Goal: Task Accomplishment & Management: Complete application form

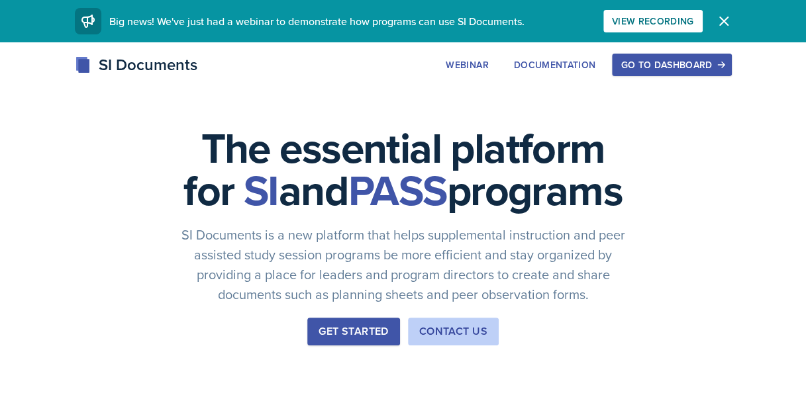
click at [659, 70] on div "Go to Dashboard" at bounding box center [671, 65] width 102 height 11
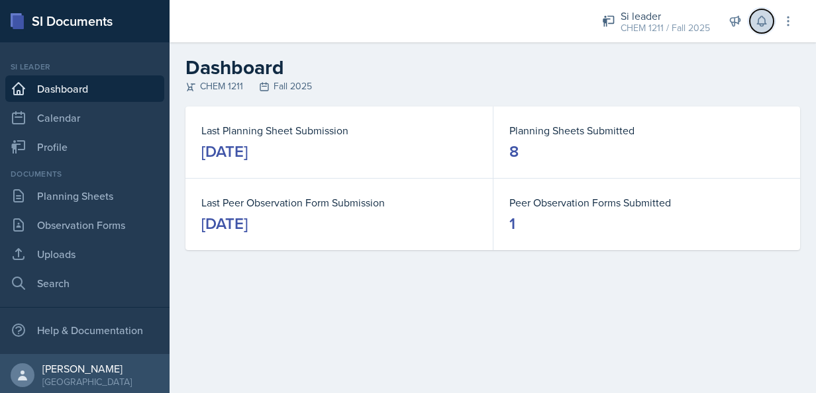
click at [763, 17] on icon at bounding box center [761, 22] width 9 height 10
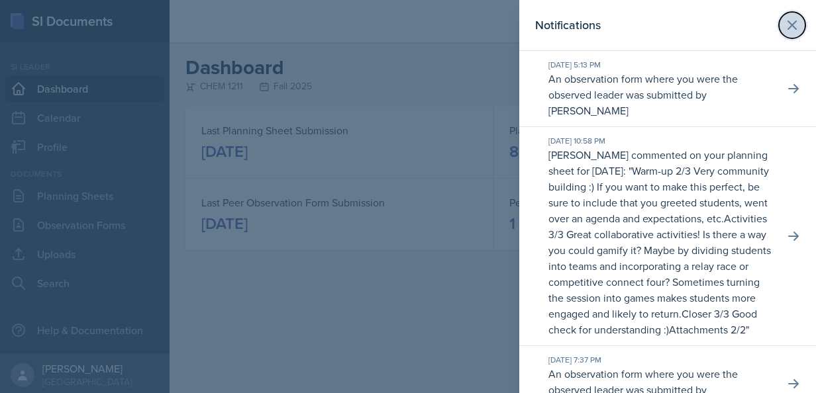
click at [789, 15] on button at bounding box center [791, 25] width 26 height 26
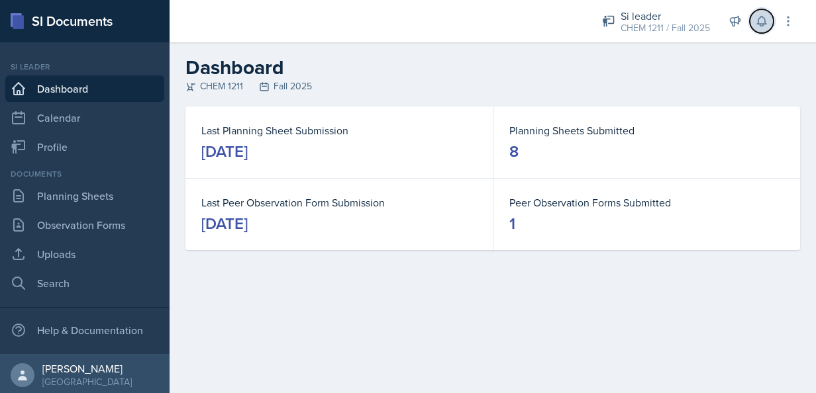
click at [749, 21] on button at bounding box center [761, 21] width 24 height 24
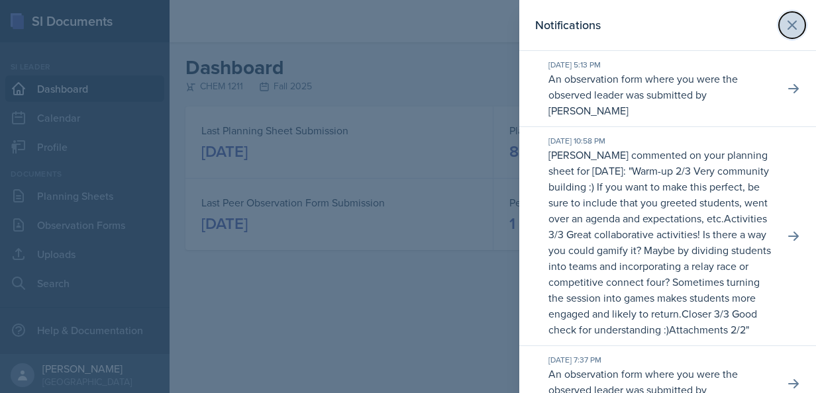
click at [788, 26] on icon at bounding box center [792, 25] width 8 height 8
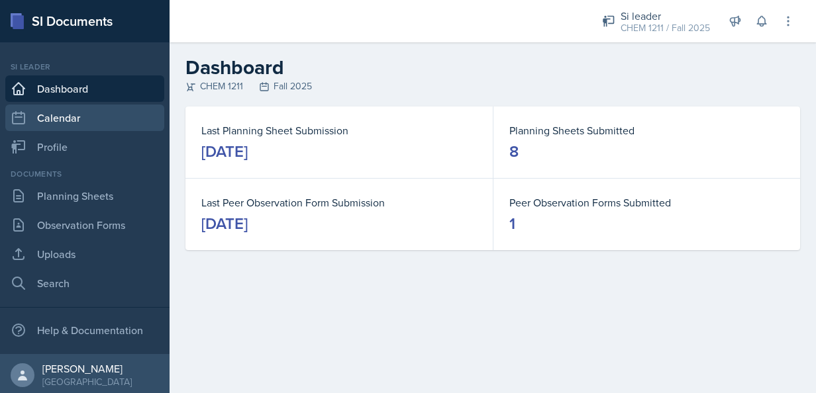
click at [57, 114] on link "Calendar" at bounding box center [84, 118] width 159 height 26
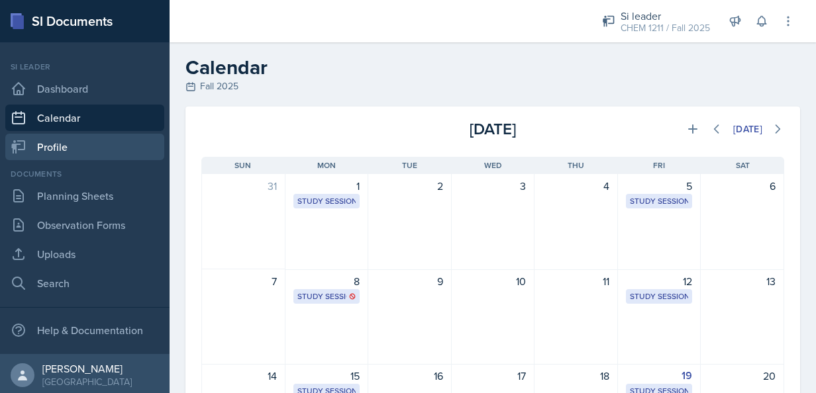
click at [67, 155] on link "Profile" at bounding box center [84, 147] width 159 height 26
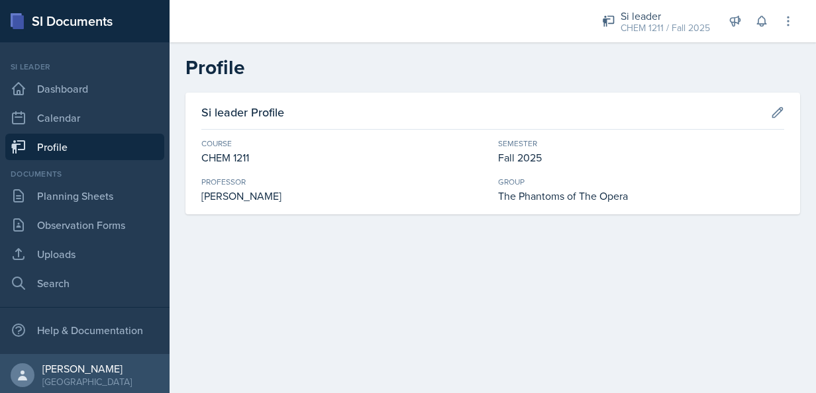
click at [68, 180] on div "Documents Planning Sheets Observation Forms Uploads Search" at bounding box center [84, 232] width 159 height 128
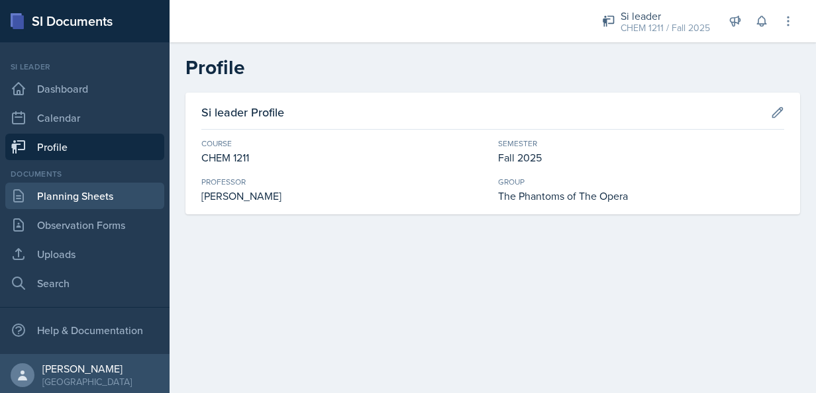
click at [68, 187] on link "Planning Sheets" at bounding box center [84, 196] width 159 height 26
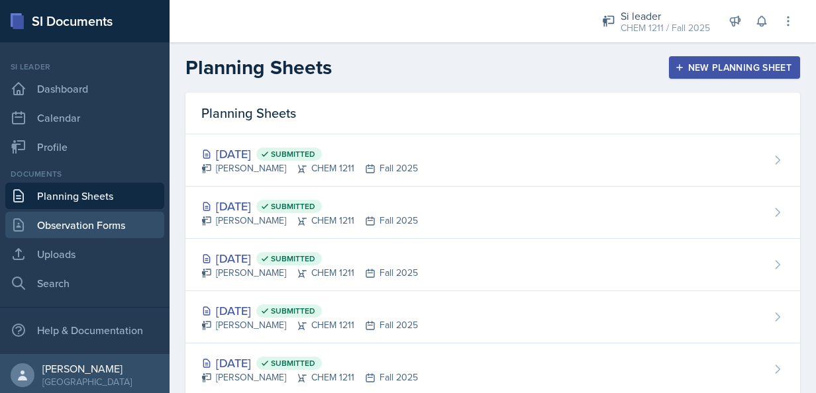
click at [77, 224] on link "Observation Forms" at bounding box center [84, 225] width 159 height 26
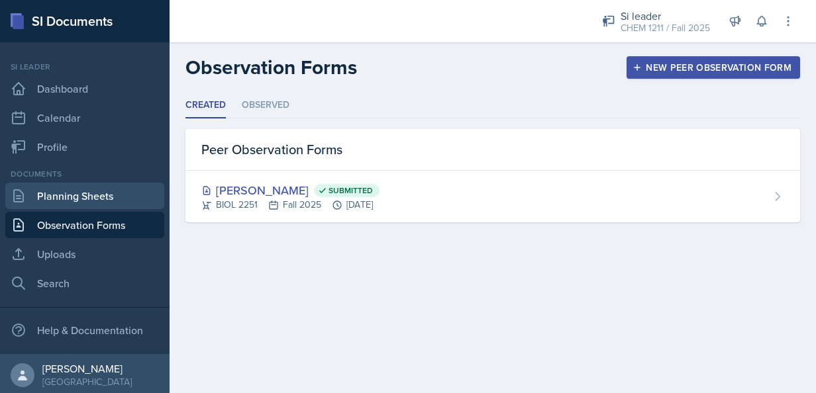
click at [86, 203] on link "Planning Sheets" at bounding box center [84, 196] width 159 height 26
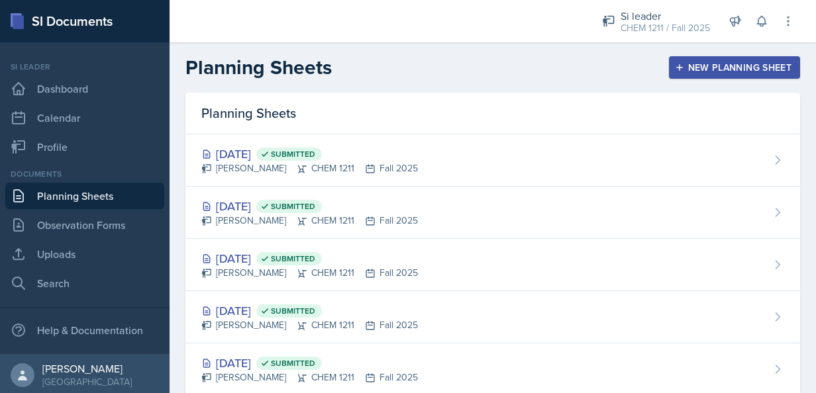
click at [691, 80] on header "Planning Sheets New Planning Sheet" at bounding box center [492, 67] width 646 height 50
click at [682, 73] on div "New Planning Sheet" at bounding box center [734, 67] width 114 height 11
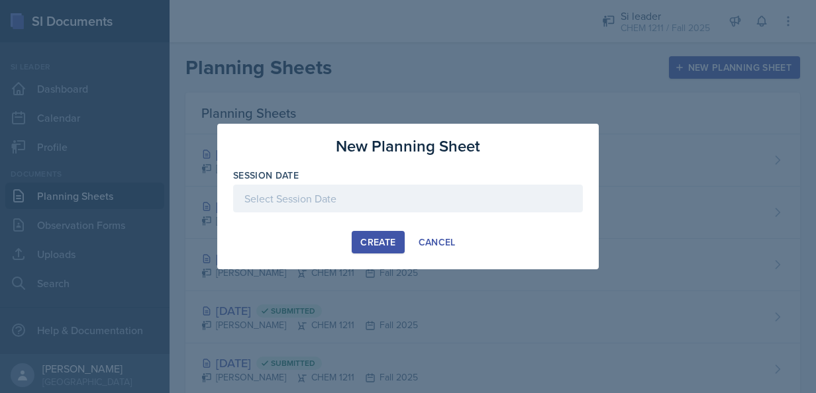
click at [406, 212] on div at bounding box center [408, 199] width 350 height 28
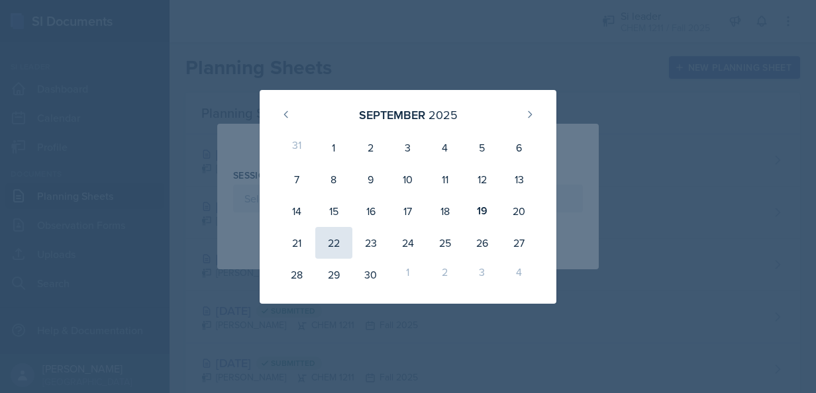
click at [341, 250] on div "22" at bounding box center [333, 243] width 37 height 32
type input "[DATE]"
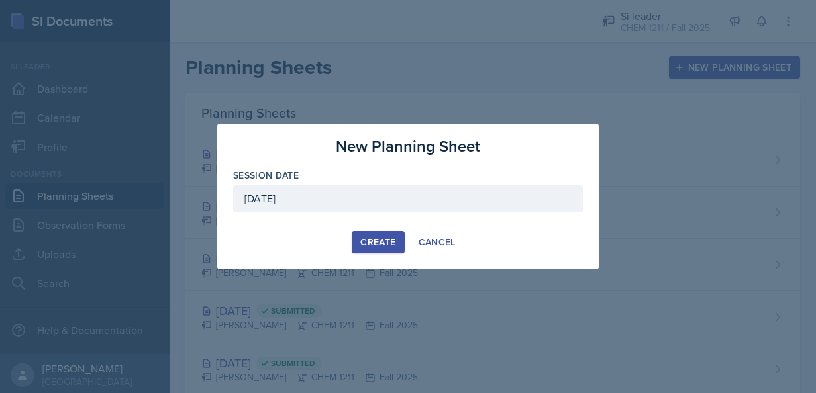
click at [381, 249] on button "Create" at bounding box center [377, 242] width 52 height 23
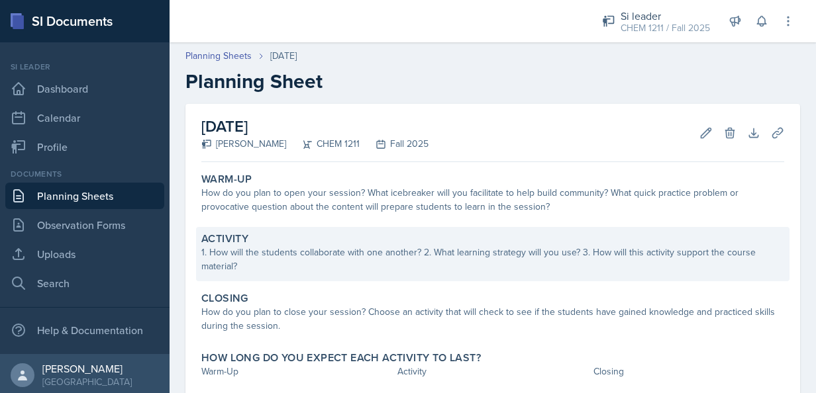
click at [503, 275] on div "Activity 1. How will the students collaborate with one another? 2. What learnin…" at bounding box center [492, 254] width 593 height 54
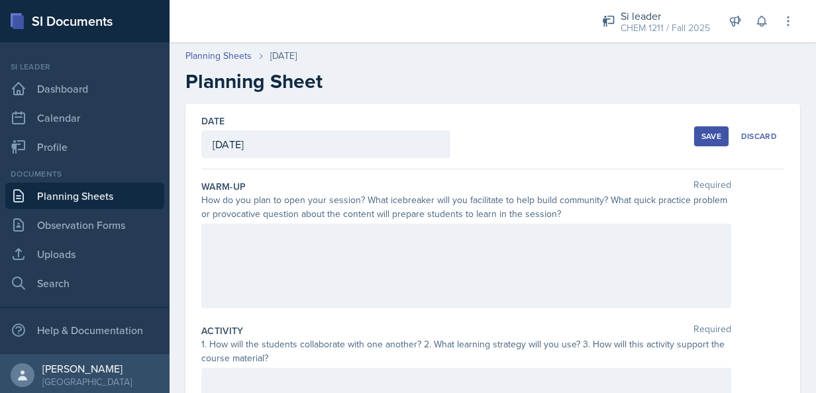
click at [472, 257] on div at bounding box center [466, 266] width 530 height 85
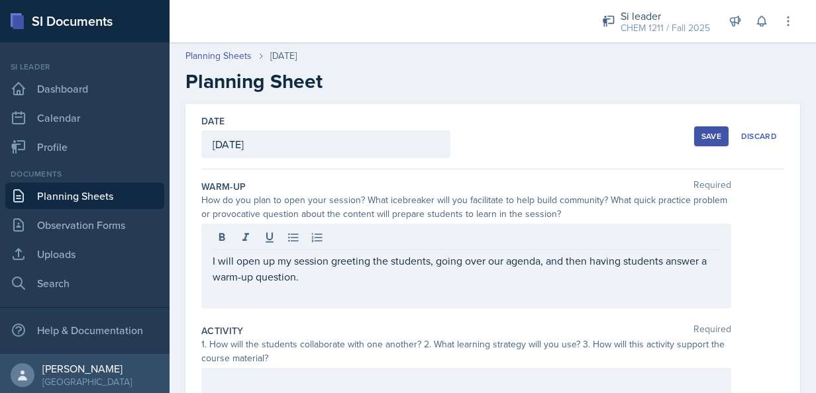
click at [698, 149] on div "Save Discard" at bounding box center [739, 136] width 90 height 30
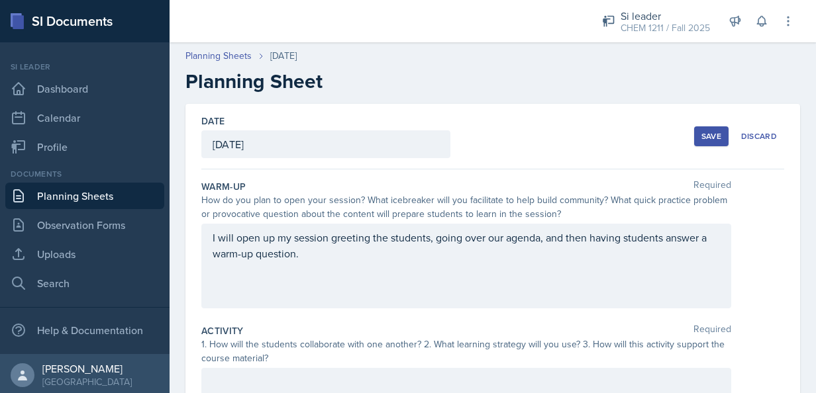
click at [694, 144] on button "Save" at bounding box center [711, 136] width 34 height 20
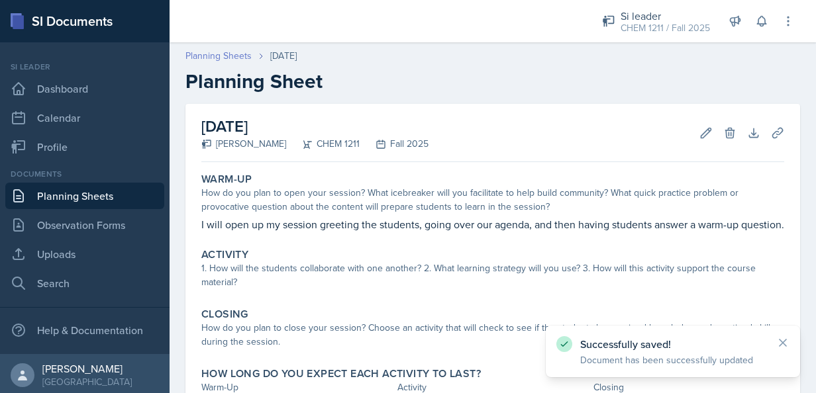
click at [217, 60] on link "Planning Sheets" at bounding box center [218, 56] width 66 height 14
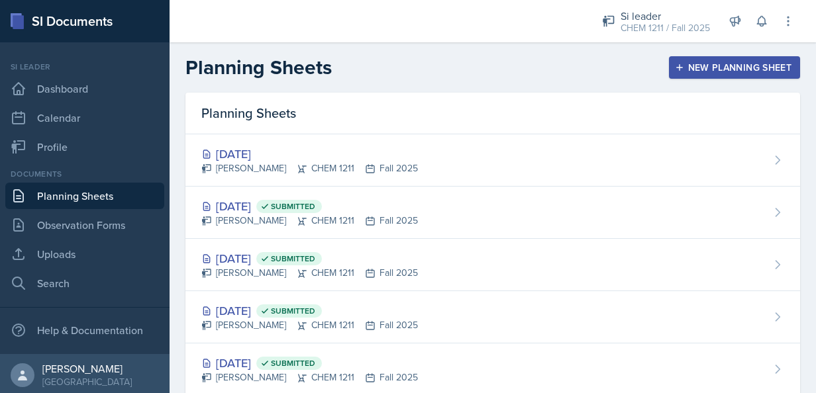
click at [754, 66] on div "New Planning Sheet" at bounding box center [734, 67] width 114 height 11
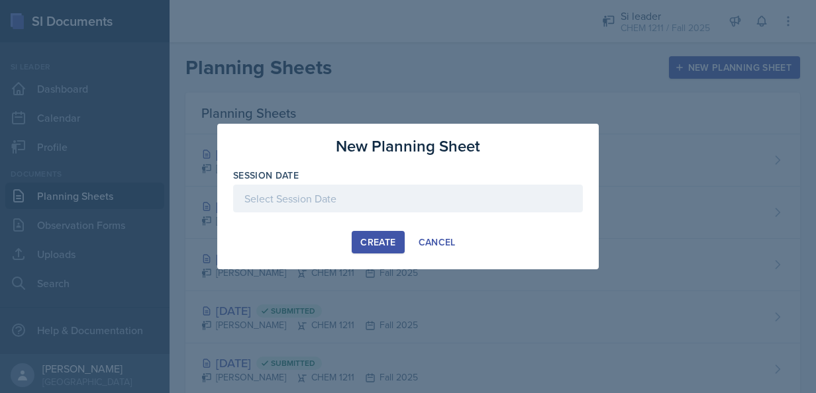
click at [409, 208] on div at bounding box center [408, 199] width 350 height 28
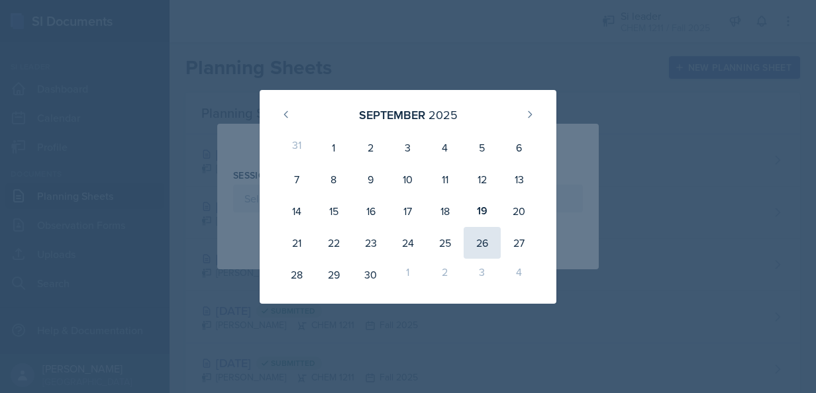
click at [467, 229] on div "26" at bounding box center [481, 243] width 37 height 32
type input "[DATE]"
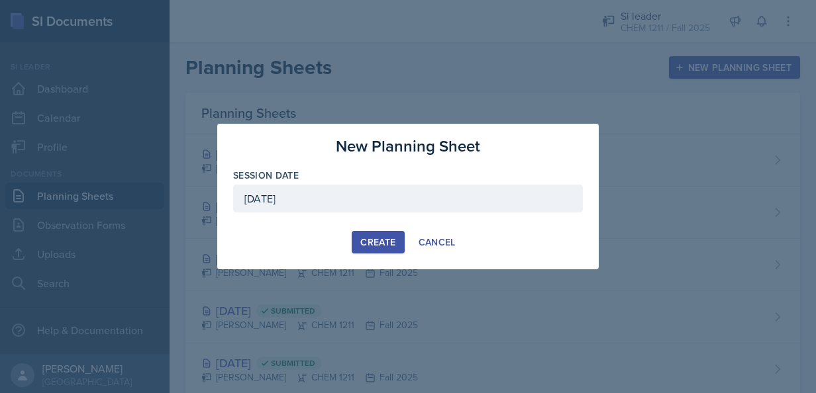
click at [364, 253] on button "Create" at bounding box center [377, 242] width 52 height 23
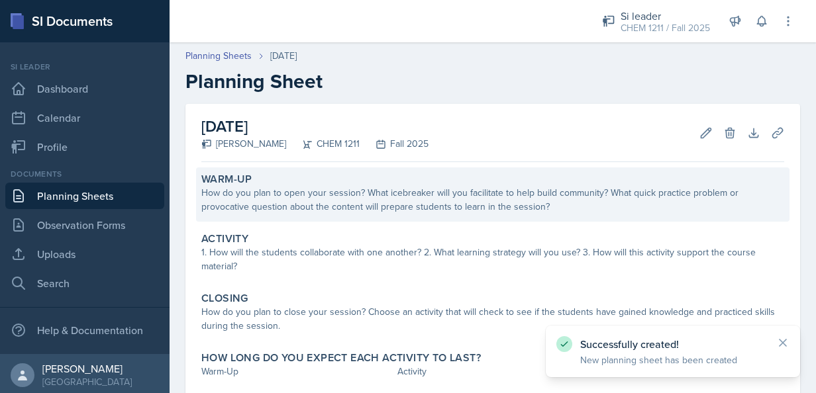
click at [371, 214] on div "Warm-Up How do you plan to open your session? What icebreaker will you facilita…" at bounding box center [492, 194] width 593 height 54
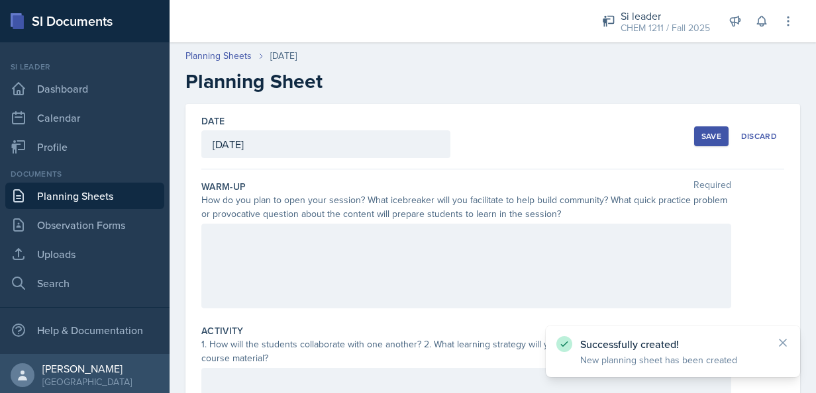
click at [365, 265] on div at bounding box center [466, 266] width 530 height 85
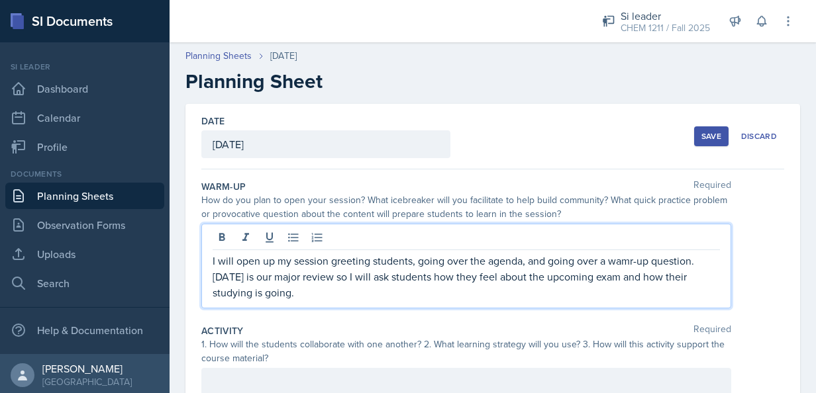
click at [701, 134] on div "Save" at bounding box center [711, 136] width 20 height 11
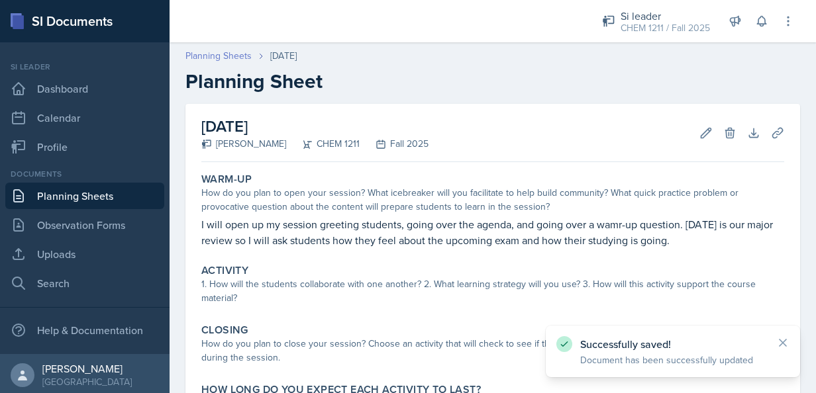
click at [230, 56] on link "Planning Sheets" at bounding box center [218, 56] width 66 height 14
